Goal: Task Accomplishment & Management: Use online tool/utility

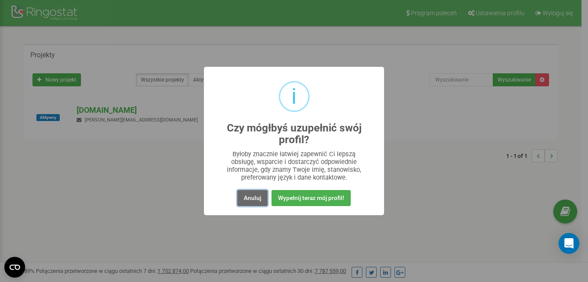
click at [259, 199] on button "Anuluj" at bounding box center [252, 198] width 30 height 16
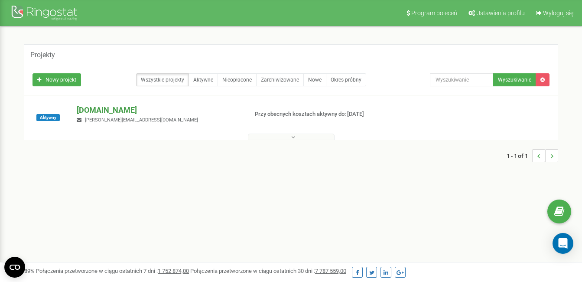
click at [123, 106] on p "[DOMAIN_NAME]" at bounding box center [159, 109] width 164 height 11
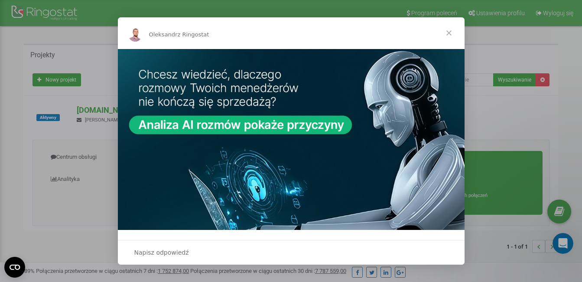
click at [447, 34] on span "Zamknij" at bounding box center [448, 32] width 31 height 31
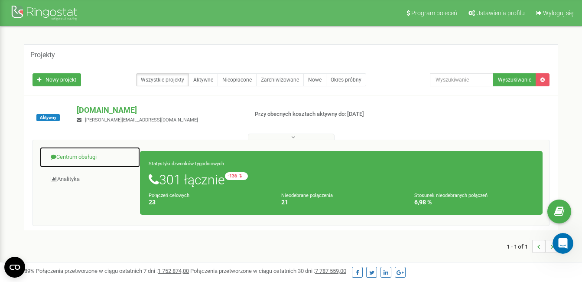
click at [98, 160] on link "Centrum obsługi" at bounding box center [89, 156] width 101 height 21
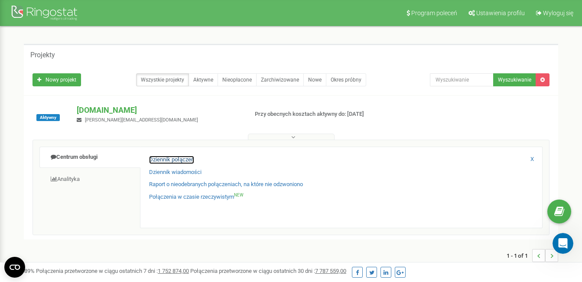
click at [165, 159] on link "Dziennik połączeń" at bounding box center [171, 159] width 45 height 8
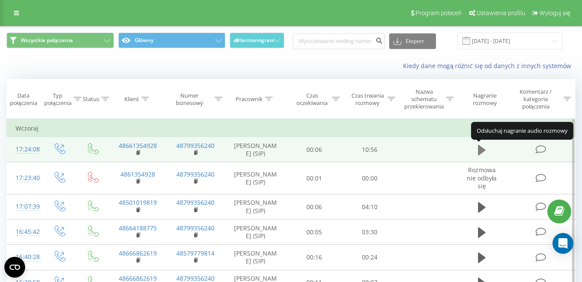
click at [485, 149] on icon at bounding box center [482, 150] width 8 height 12
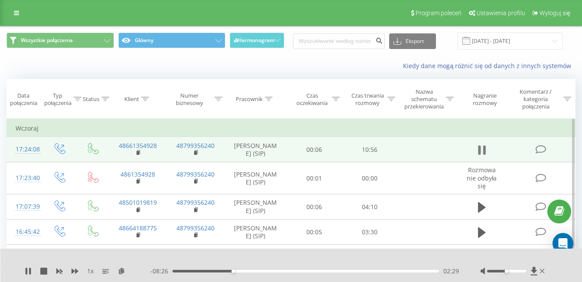
click at [481, 148] on icon at bounding box center [482, 150] width 8 height 12
